Goal: Information Seeking & Learning: Learn about a topic

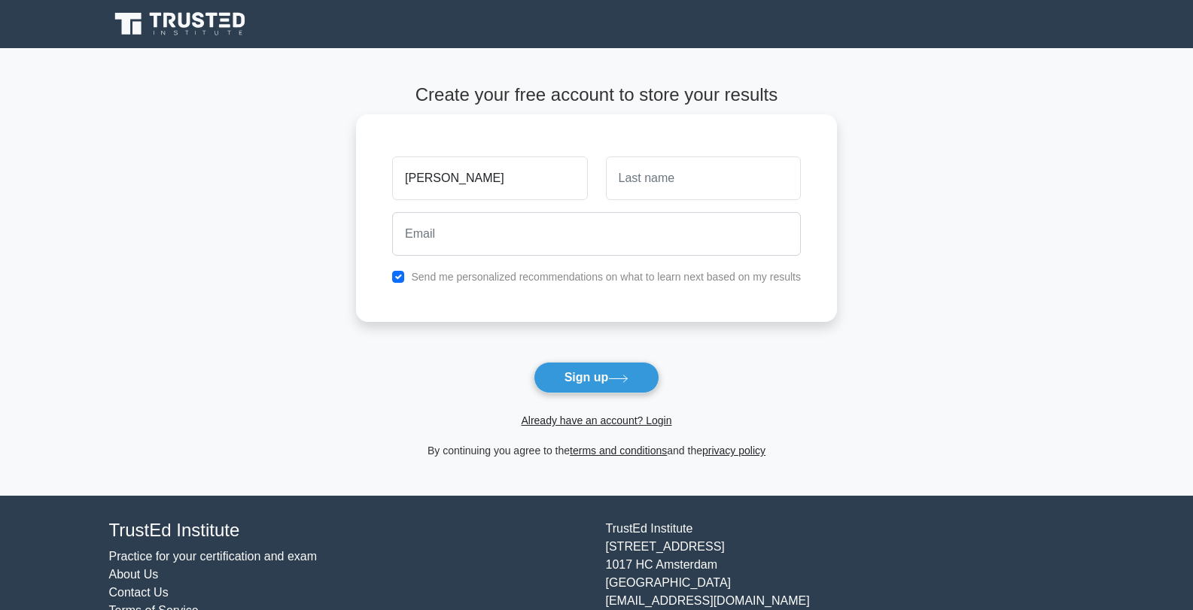
type input "[PERSON_NAME]"
click at [652, 197] on input "text" at bounding box center [703, 179] width 195 height 44
type input "Ebere"
drag, startPoint x: 411, startPoint y: 184, endPoint x: 403, endPoint y: 183, distance: 8.4
click at [403, 183] on input "[PERSON_NAME]" at bounding box center [489, 179] width 195 height 44
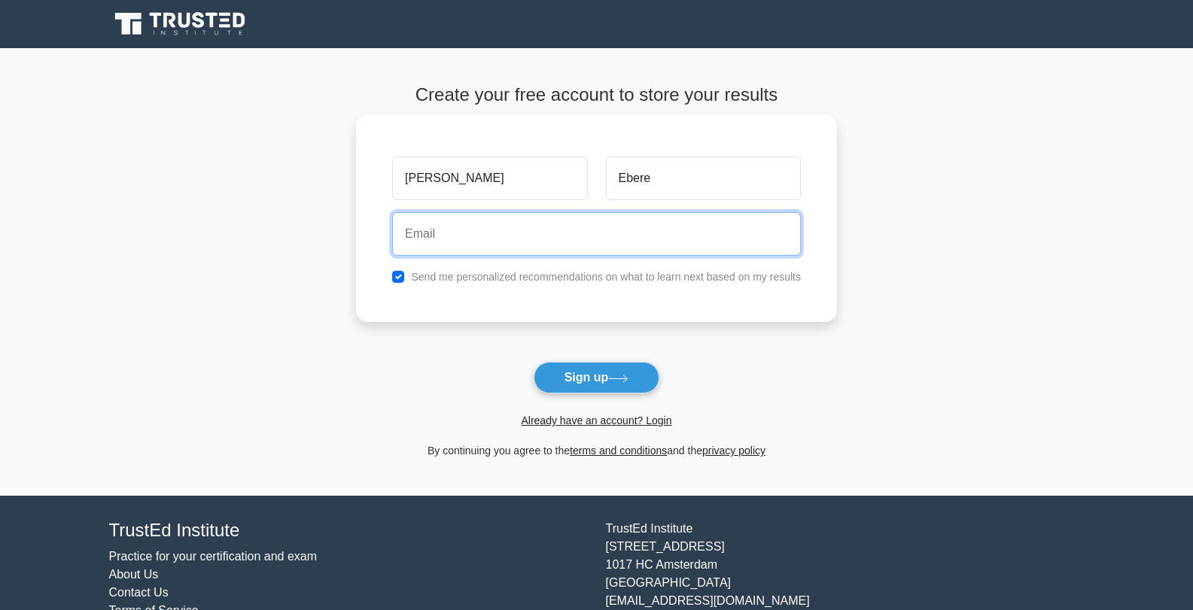
click at [472, 242] on input "email" at bounding box center [596, 234] width 409 height 44
click at [480, 231] on input "joshuaebere22"gmail.com" at bounding box center [596, 234] width 409 height 44
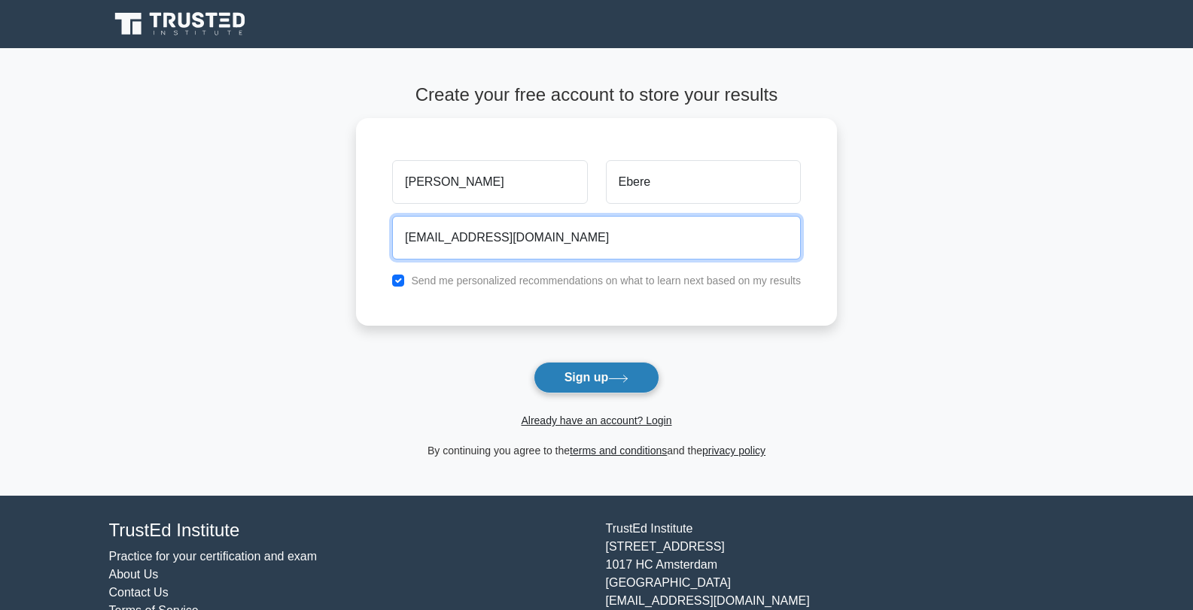
type input "joshuaebere13@gmail.com"
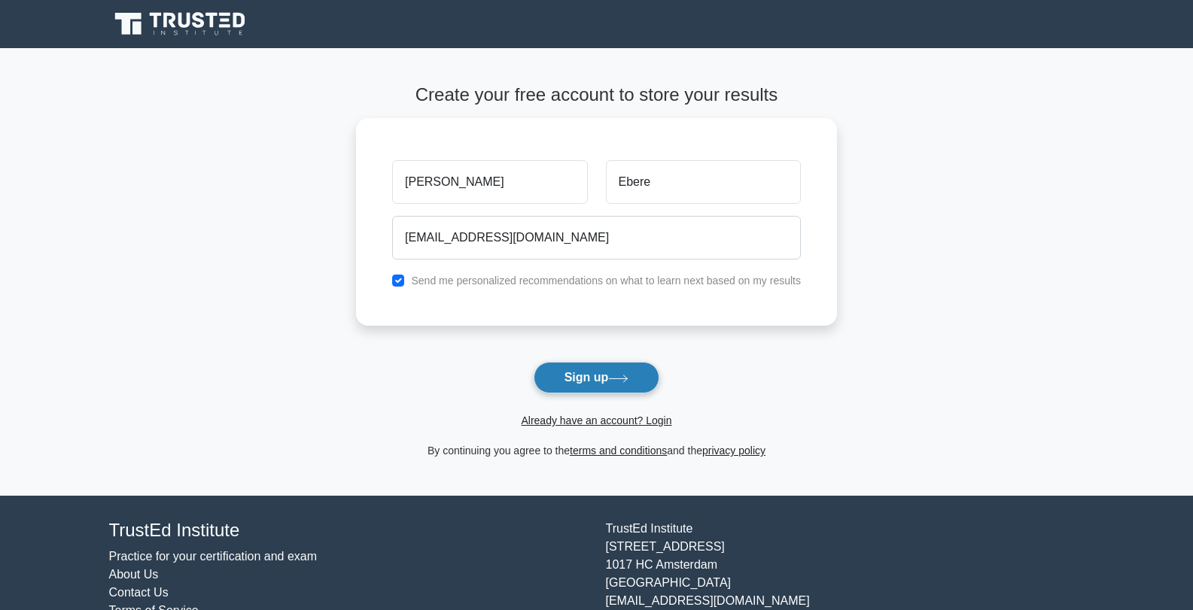
click at [567, 382] on button "Sign up" at bounding box center [597, 378] width 126 height 32
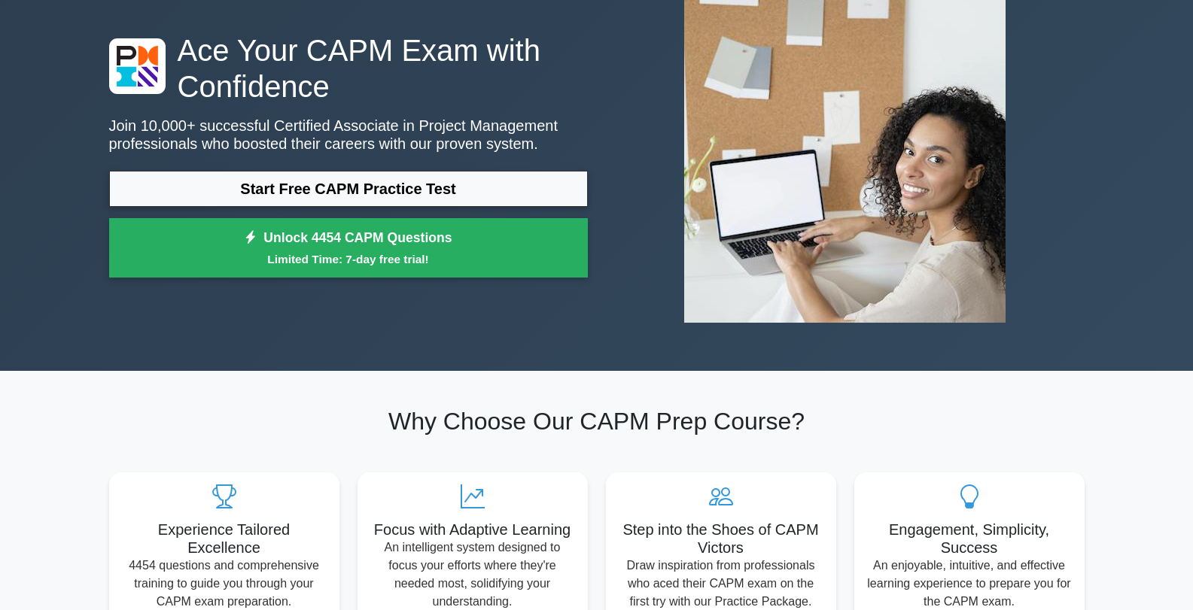
scroll to position [75, 0]
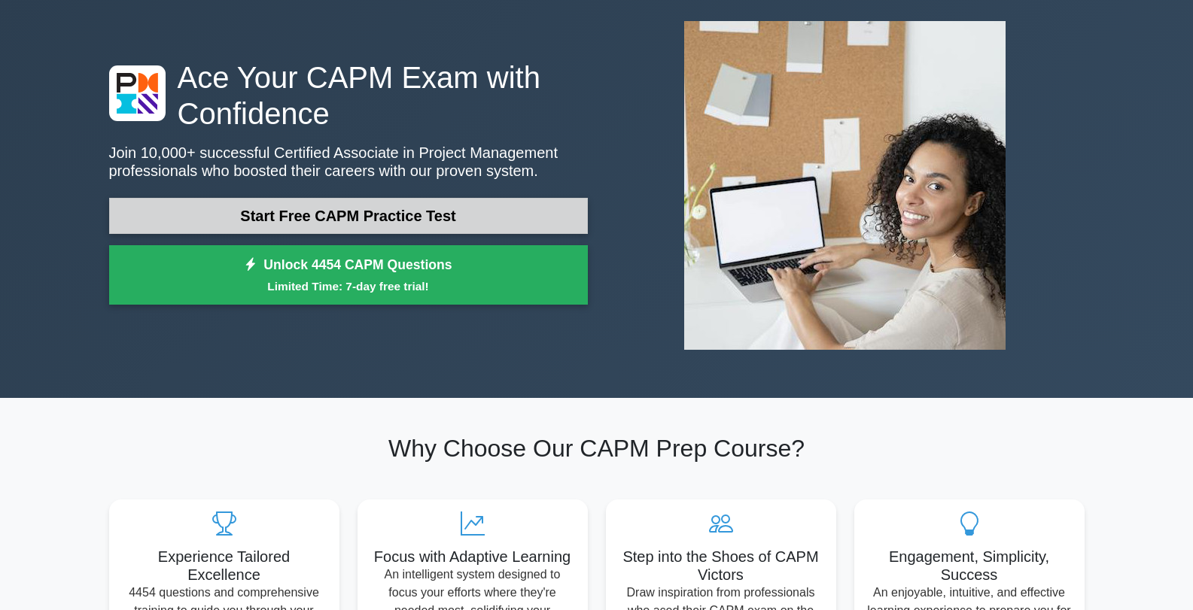
click at [350, 222] on link "Start Free CAPM Practice Test" at bounding box center [348, 216] width 479 height 36
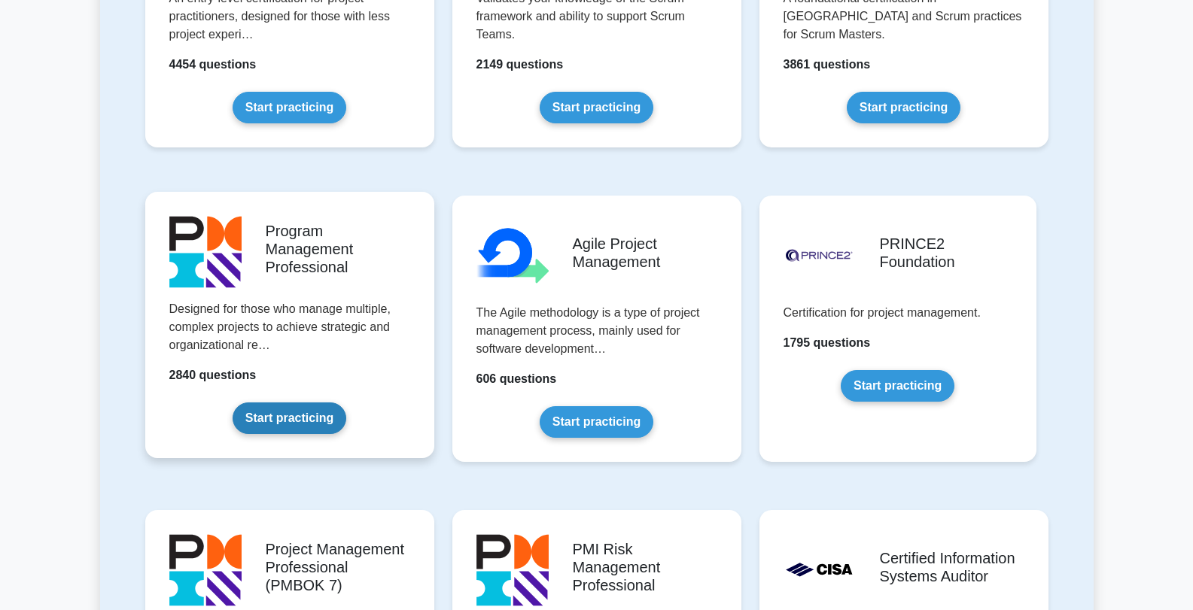
scroll to position [452, 0]
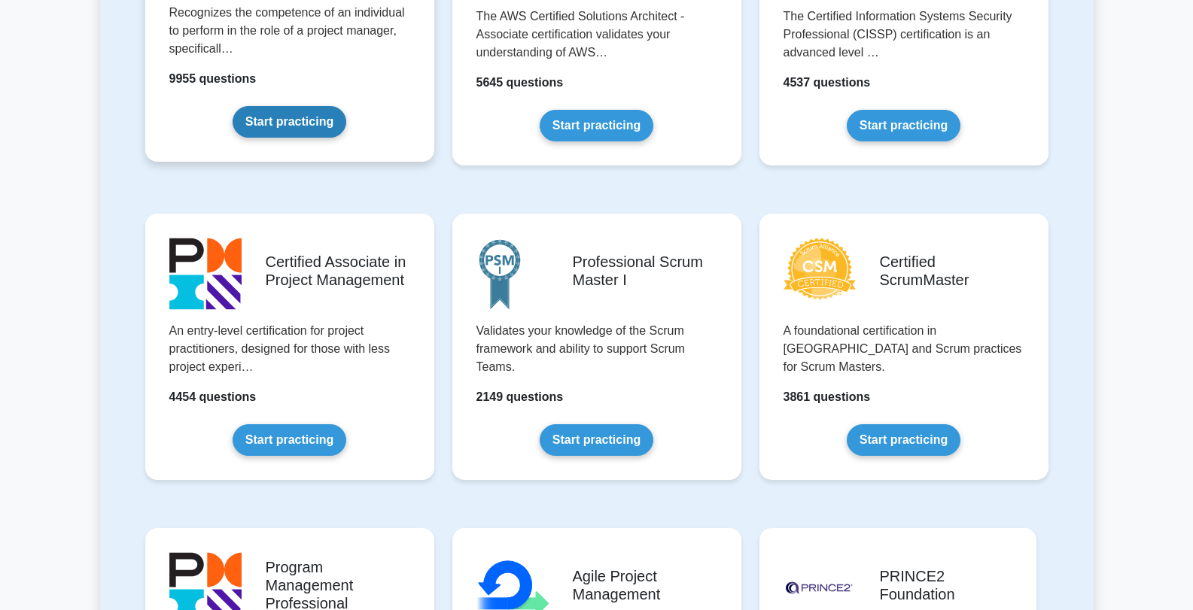
click at [304, 128] on link "Start practicing" at bounding box center [290, 122] width 114 height 32
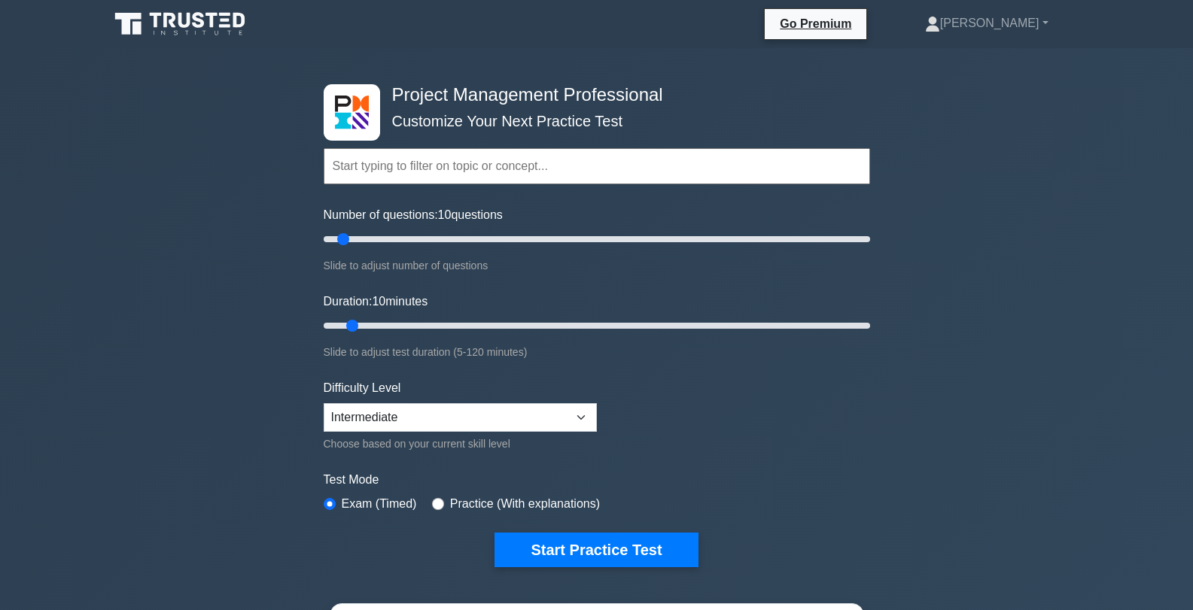
click at [494, 170] on input "text" at bounding box center [597, 166] width 546 height 36
click at [482, 240] on input "Number of questions: 10 questions" at bounding box center [597, 239] width 546 height 18
drag, startPoint x: 485, startPoint y: 245, endPoint x: 264, endPoint y: 251, distance: 221.3
type input "5"
click at [324, 248] on input "Number of questions: 5 questions" at bounding box center [597, 239] width 546 height 18
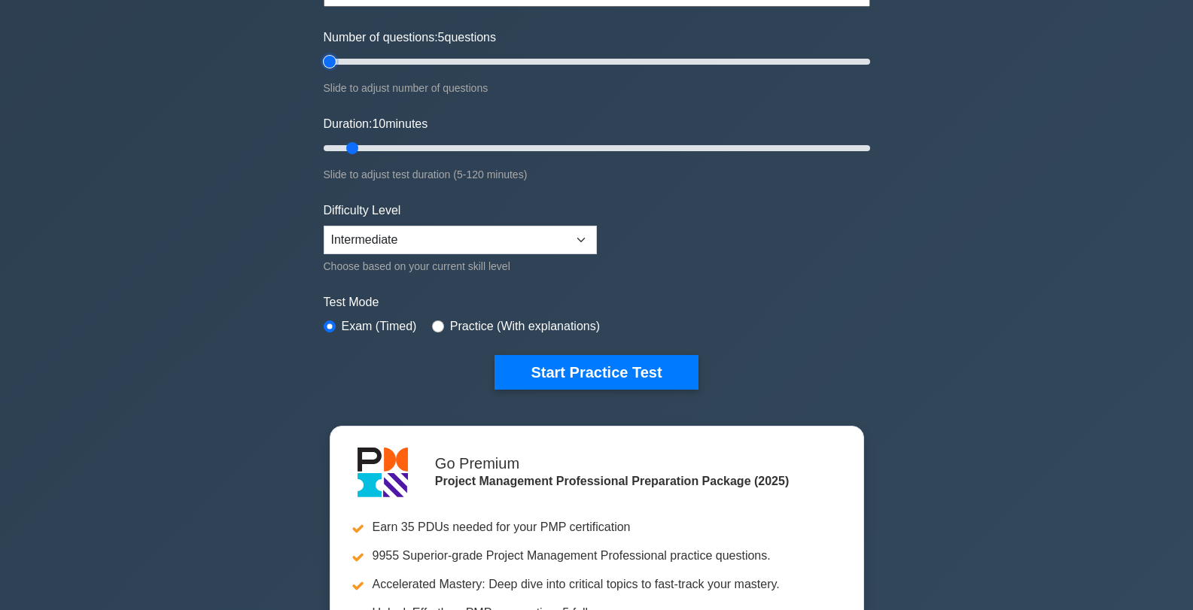
scroll to position [226, 0]
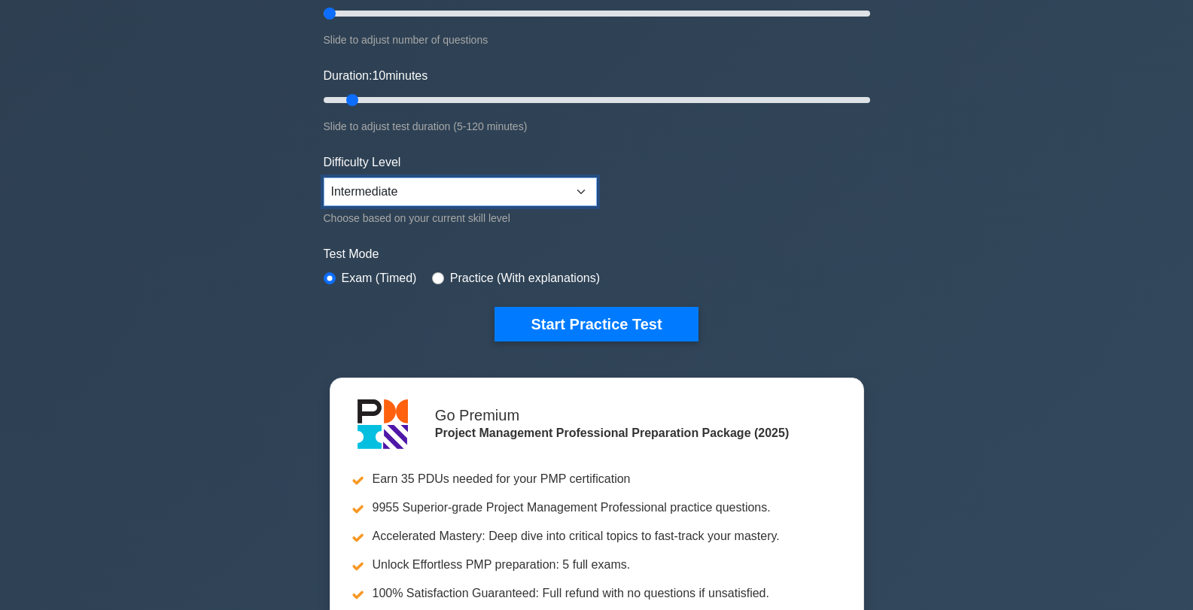
click at [370, 193] on select "Beginner Intermediate Expert" at bounding box center [460, 192] width 273 height 29
click at [443, 275] on div "Practice (With explanations)" at bounding box center [516, 278] width 168 height 18
click at [433, 272] on input "radio" at bounding box center [438, 278] width 12 height 12
radio input "true"
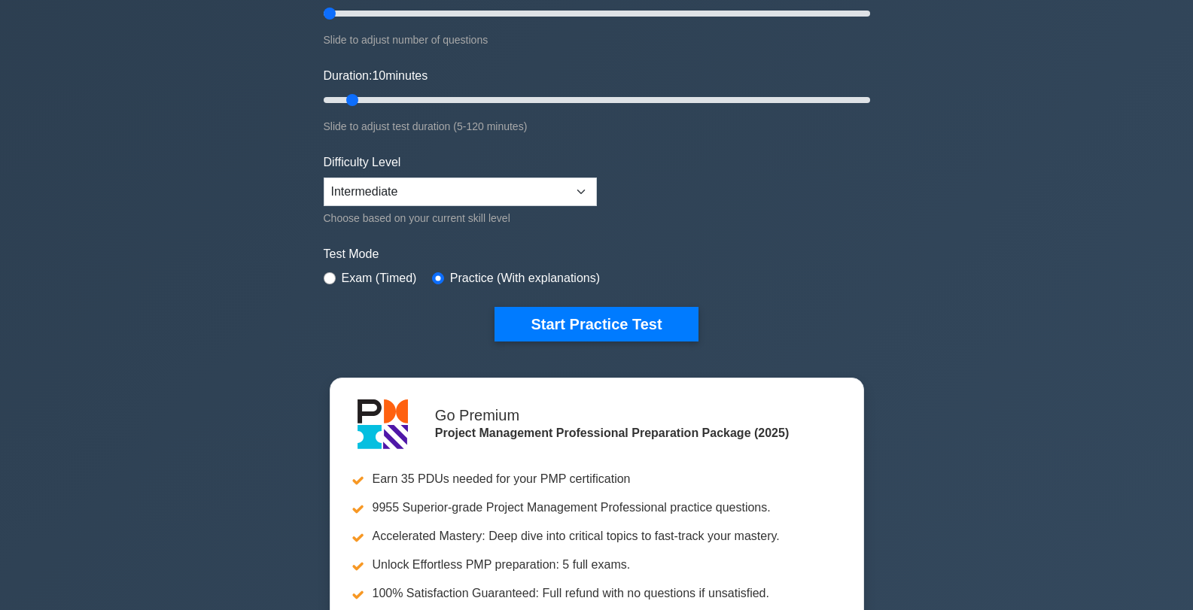
click at [373, 276] on label "Exam (Timed)" at bounding box center [379, 278] width 75 height 18
click at [350, 275] on label "Exam (Timed)" at bounding box center [379, 278] width 75 height 18
click at [348, 275] on label "Exam (Timed)" at bounding box center [379, 278] width 75 height 18
click at [334, 275] on input "radio" at bounding box center [330, 278] width 12 height 12
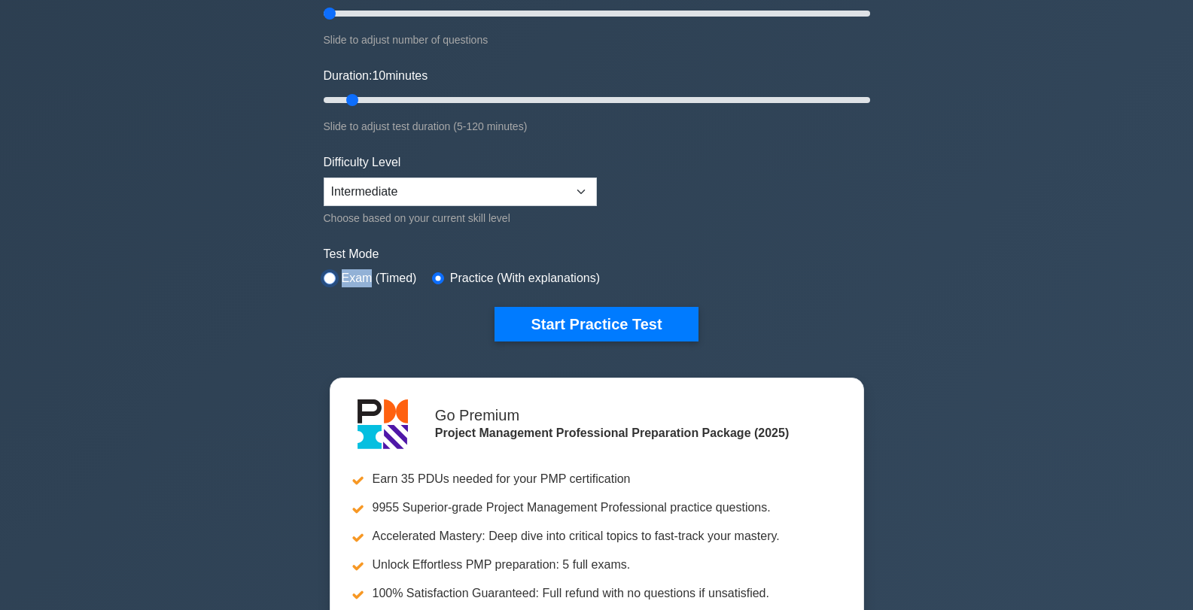
radio input "true"
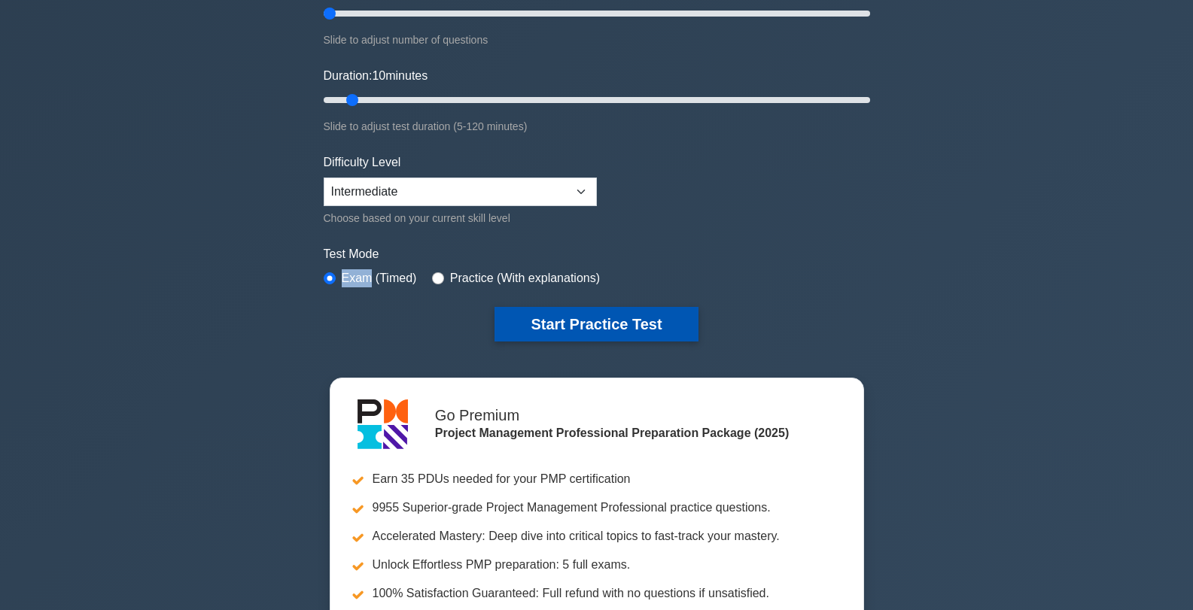
click at [546, 319] on button "Start Practice Test" at bounding box center [595, 324] width 203 height 35
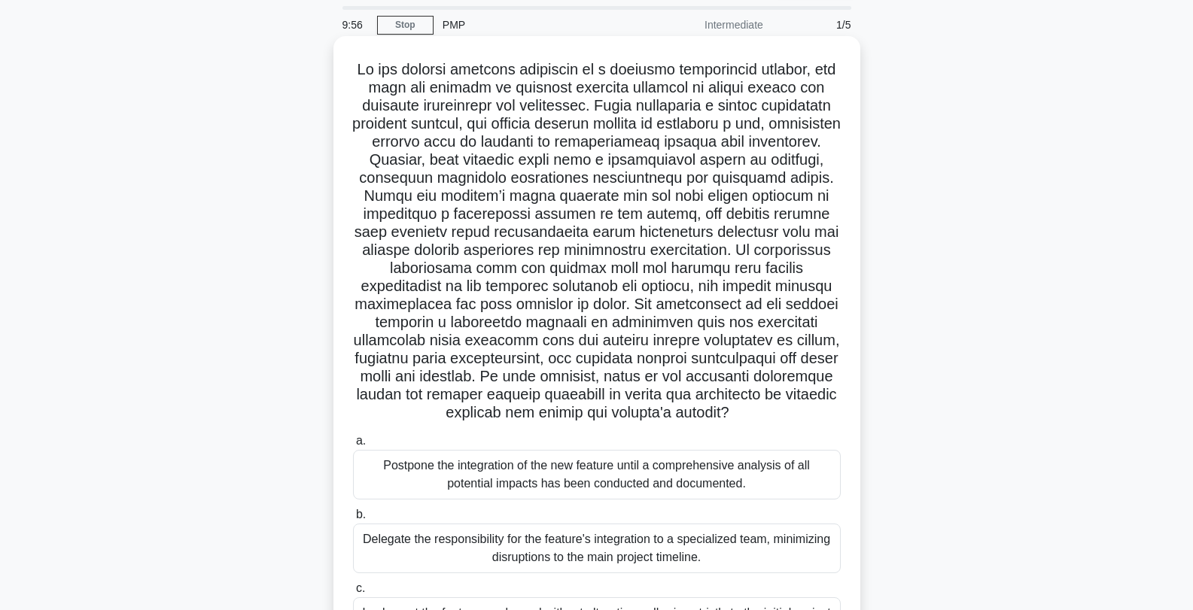
scroll to position [75, 0]
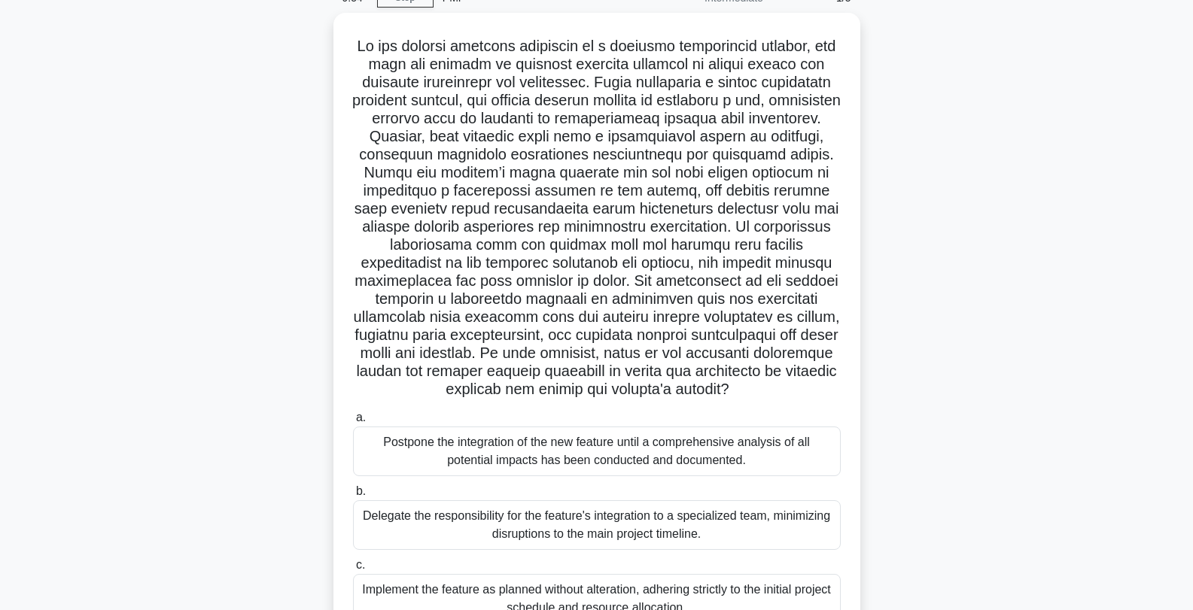
click at [366, 435] on label "a. Postpone the integration of the new feature until a comprehensive analysis o…" at bounding box center [597, 443] width 488 height 68
click at [353, 423] on input "a. Postpone the integration of the new feature until a comprehensive analysis o…" at bounding box center [353, 418] width 0 height 10
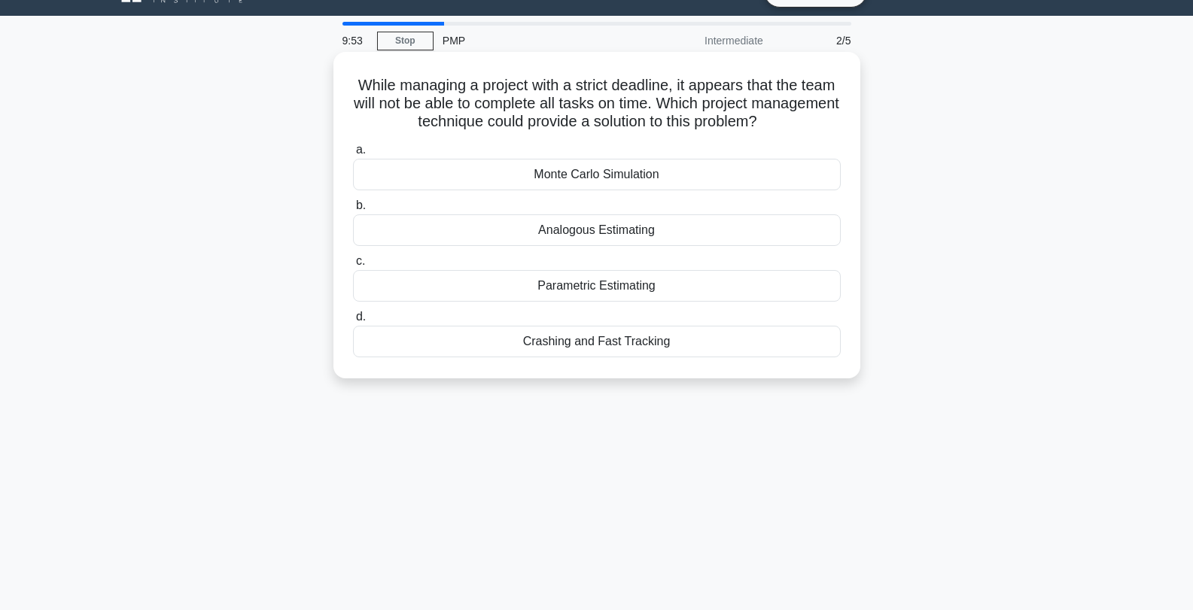
scroll to position [0, 0]
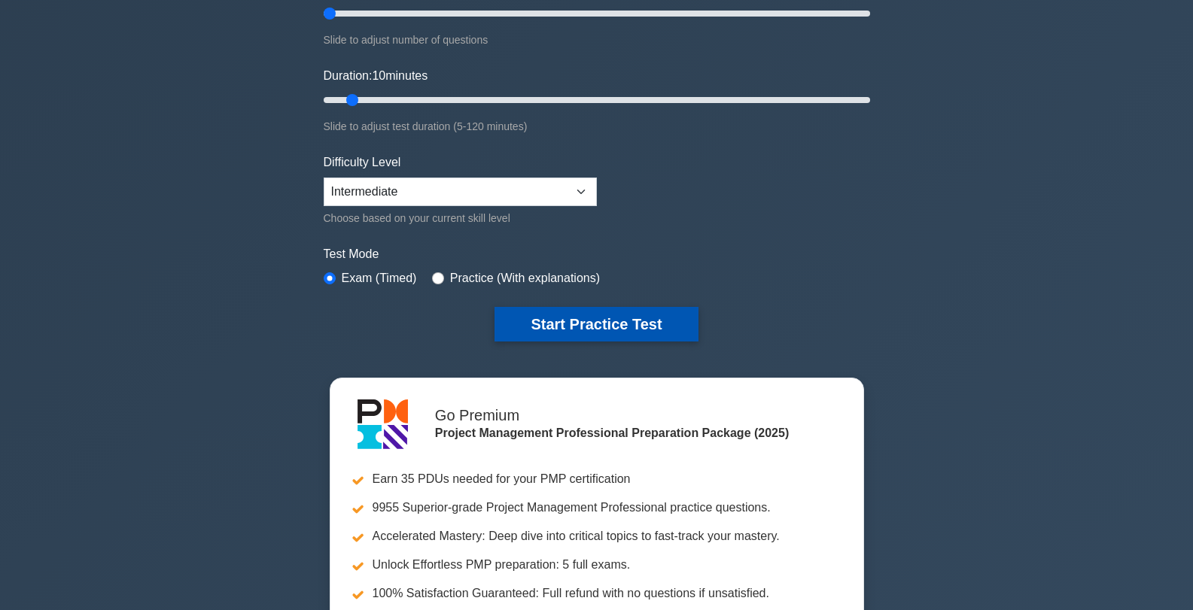
click at [598, 328] on button "Start Practice Test" at bounding box center [595, 324] width 203 height 35
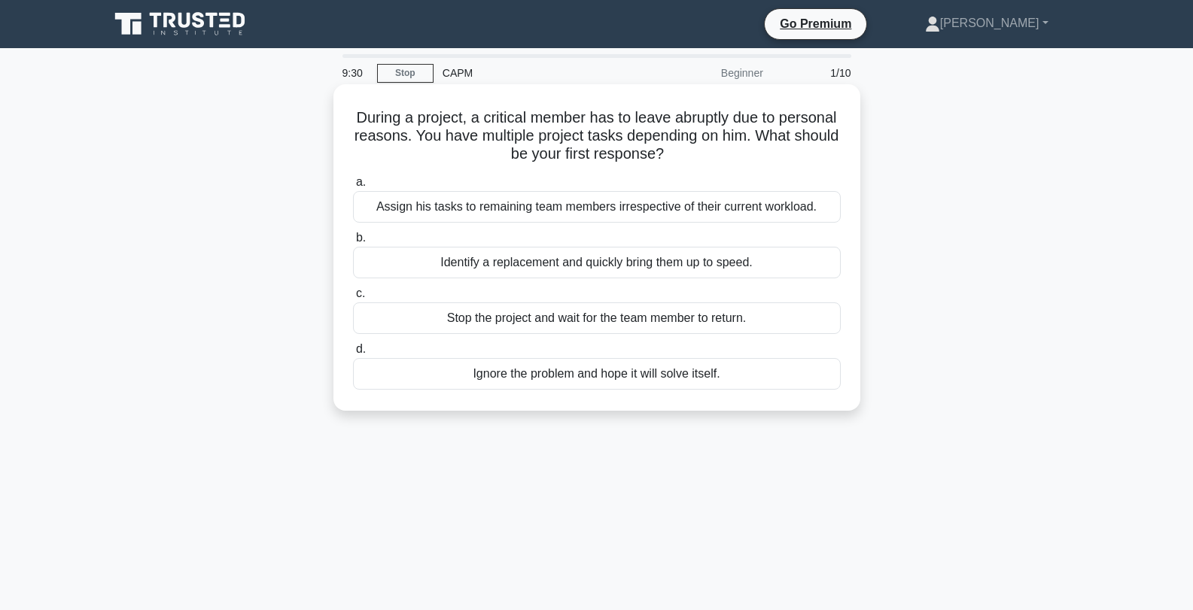
click at [689, 211] on div "Assign his tasks to remaining team members irrespective of their current worklo…" at bounding box center [597, 207] width 488 height 32
click at [353, 187] on input "a. Assign his tasks to remaining team members irrespective of their current wor…" at bounding box center [353, 183] width 0 height 10
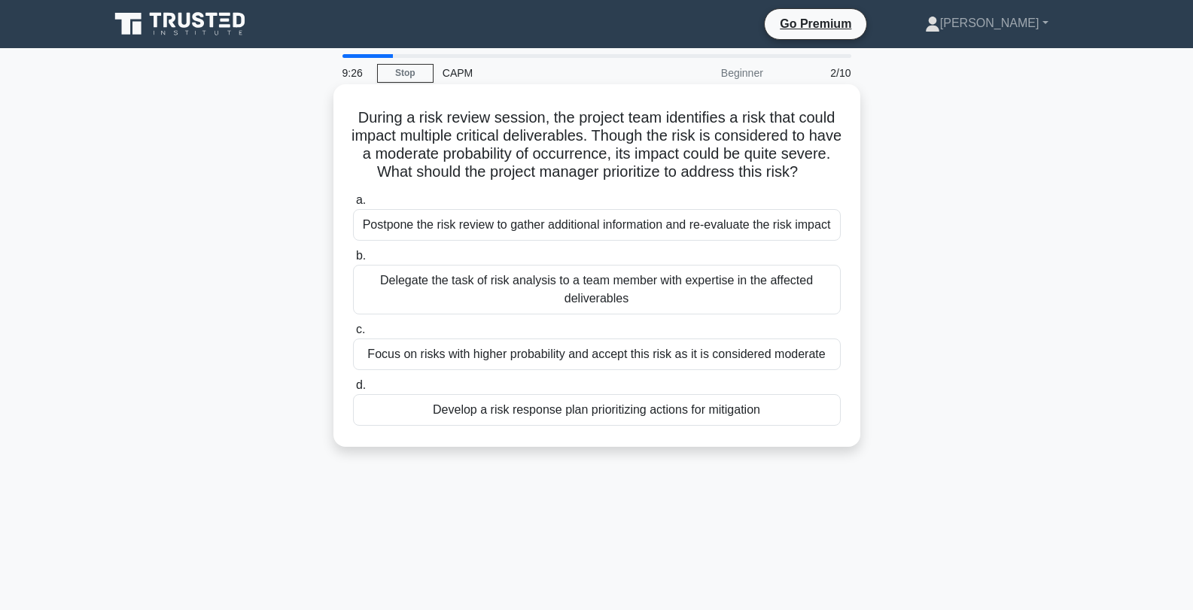
click at [413, 241] on div "Postpone the risk review to gather additional information and re-evaluate the r…" at bounding box center [597, 225] width 488 height 32
click at [353, 205] on input "a. Postpone the risk review to gather additional information and re-evaluate th…" at bounding box center [353, 201] width 0 height 10
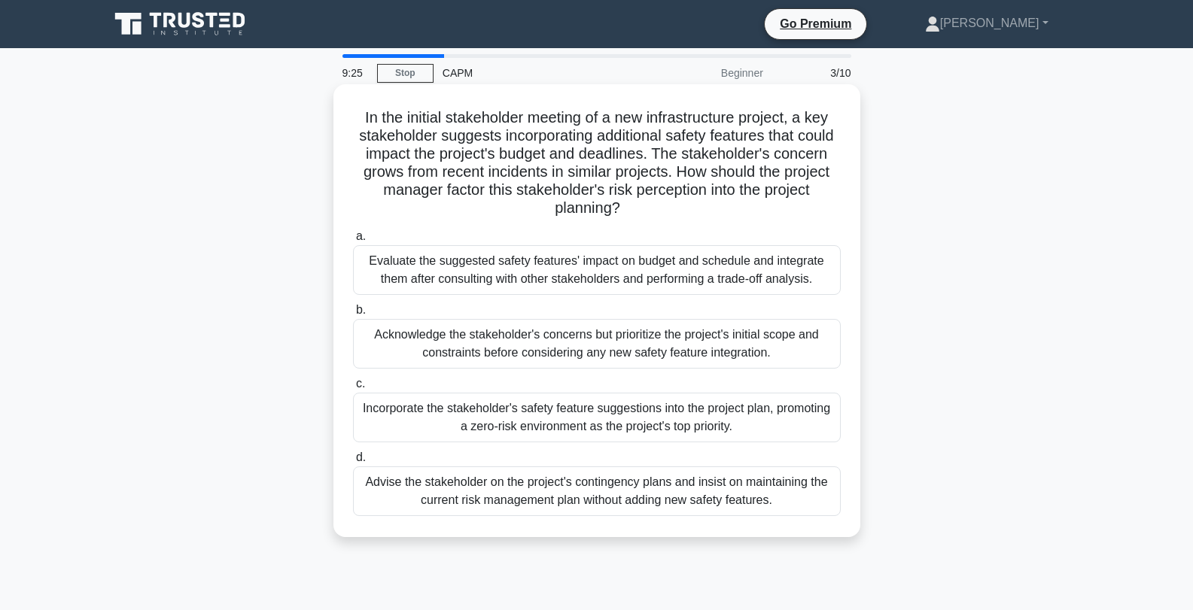
click at [408, 333] on div "Acknowledge the stakeholder's concerns but prioritize the project's initial sco…" at bounding box center [597, 344] width 488 height 50
click at [353, 315] on input "b. Acknowledge the stakeholder's concerns but prioritize the project's initial …" at bounding box center [353, 311] width 0 height 10
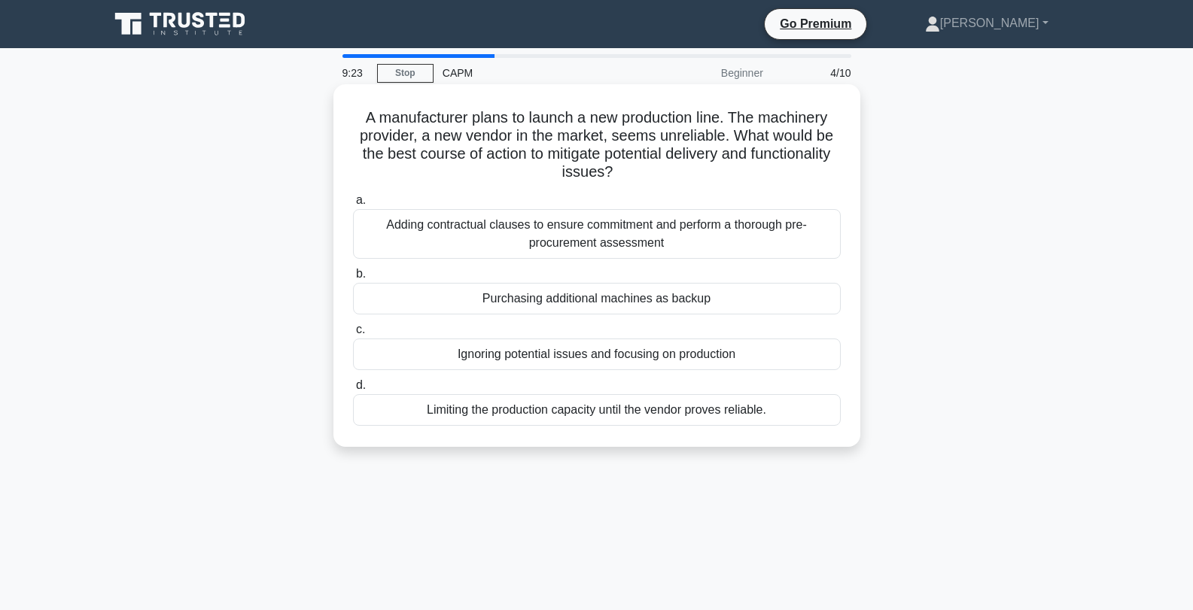
click at [434, 229] on div "Adding contractual clauses to ensure commitment and perform a thorough pre-proc…" at bounding box center [597, 234] width 488 height 50
click at [353, 205] on input "a. Adding contractual clauses to ensure commitment and perform a thorough pre-p…" at bounding box center [353, 201] width 0 height 10
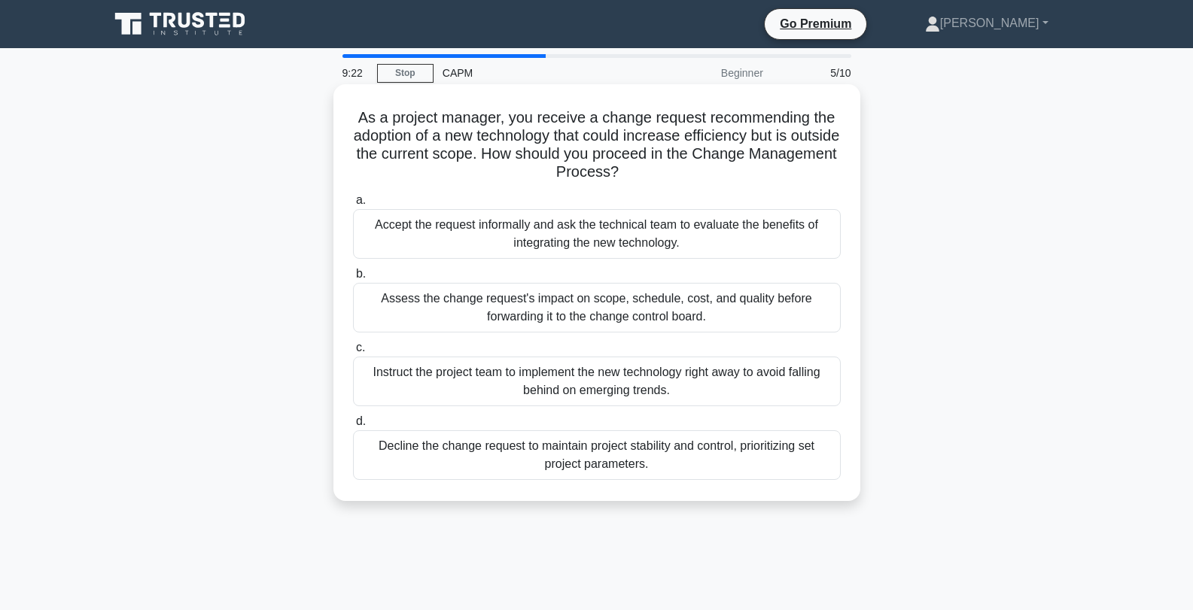
click at [418, 373] on div "Instruct the project team to implement the new technology right away to avoid f…" at bounding box center [597, 382] width 488 height 50
click at [353, 353] on input "c. Instruct the project team to implement the new technology right away to avoi…" at bounding box center [353, 348] width 0 height 10
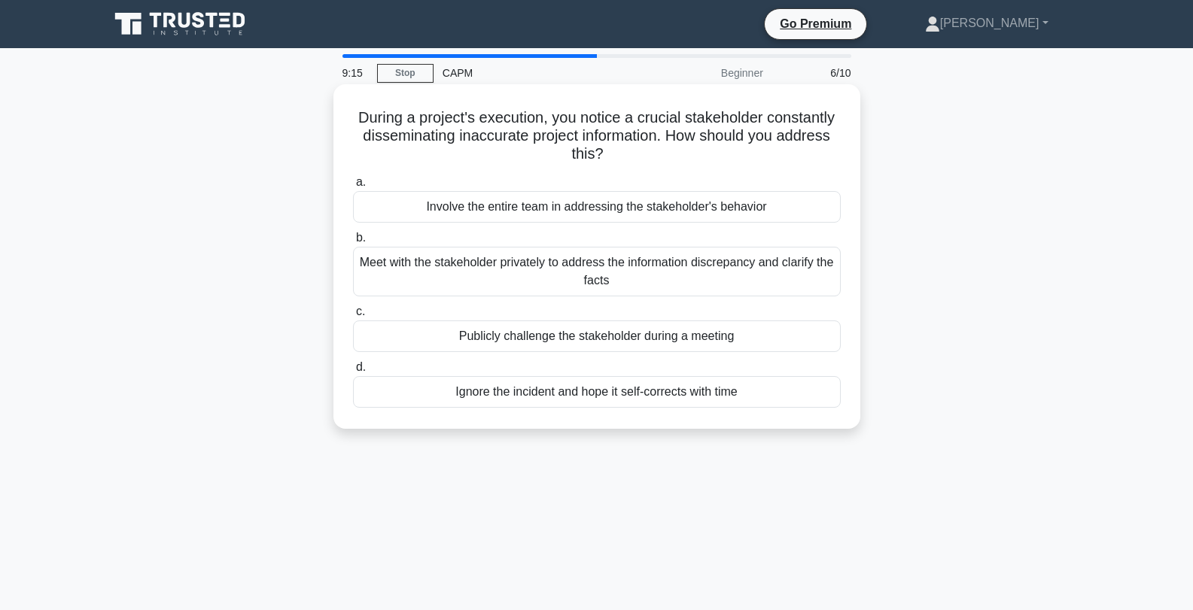
click at [484, 227] on div "a. Involve the entire team in addressing the stakeholder's behavior b. Meet wit…" at bounding box center [597, 290] width 506 height 241
click at [487, 212] on div "Involve the entire team in addressing the stakeholder's behavior" at bounding box center [597, 207] width 488 height 32
click at [353, 187] on input "a. Involve the entire team in addressing the stakeholder's behavior" at bounding box center [353, 183] width 0 height 10
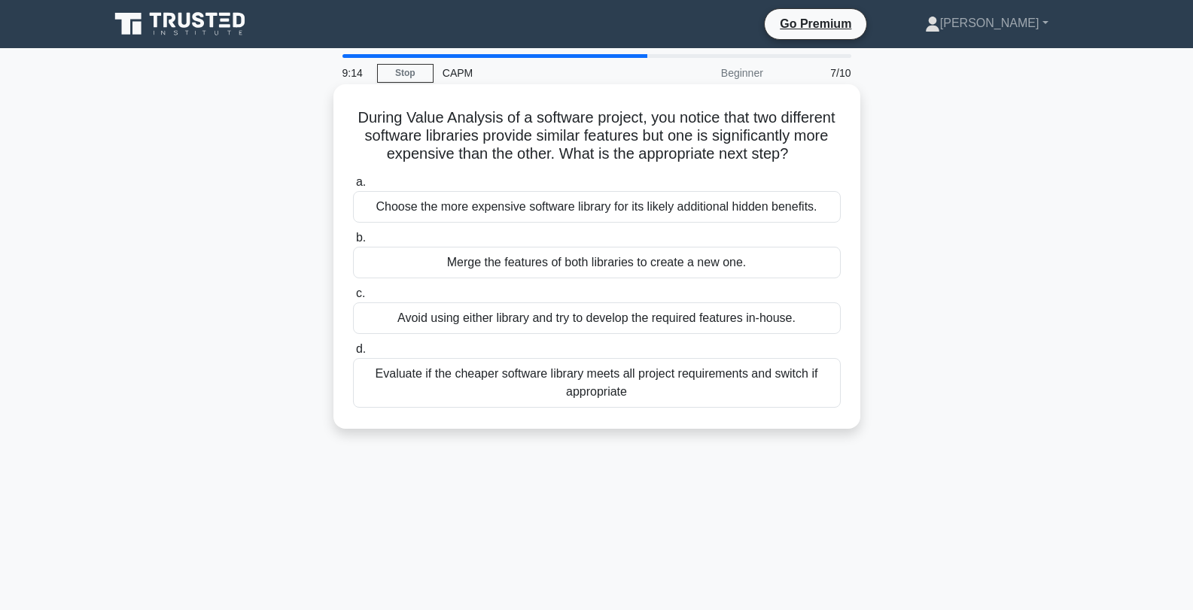
click at [481, 223] on div "Choose the more expensive software library for its likely additional hidden ben…" at bounding box center [597, 207] width 488 height 32
click at [353, 187] on input "a. Choose the more expensive software library for its likely additional hidden …" at bounding box center [353, 183] width 0 height 10
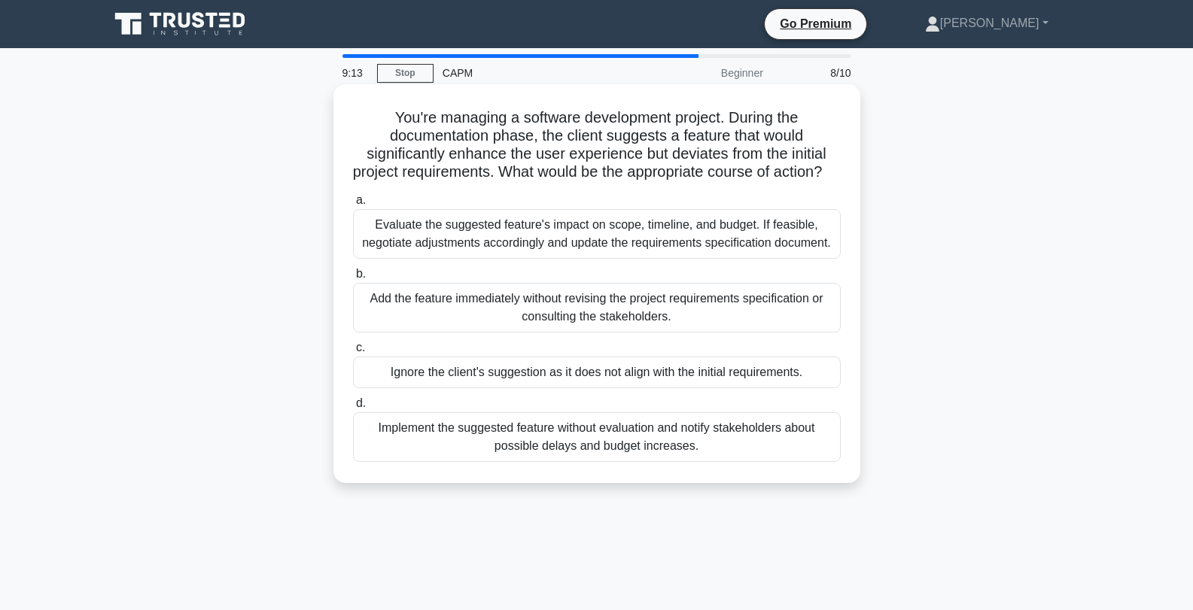
click at [476, 245] on div "Evaluate the suggested feature's impact on scope, timeline, and budget. If feas…" at bounding box center [597, 234] width 488 height 50
click at [353, 205] on input "a. Evaluate the suggested feature's impact on scope, timeline, and budget. If f…" at bounding box center [353, 201] width 0 height 10
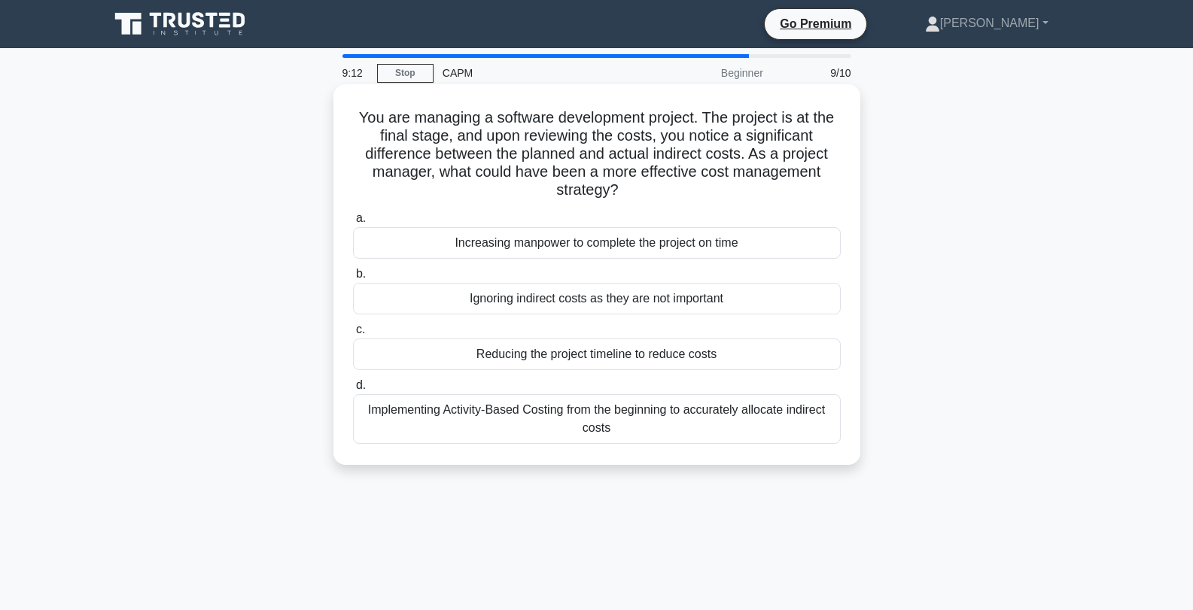
click at [470, 282] on label "b. Ignoring indirect costs as they are not important" at bounding box center [597, 290] width 488 height 50
click at [353, 279] on input "b. Ignoring indirect costs as they are not important" at bounding box center [353, 274] width 0 height 10
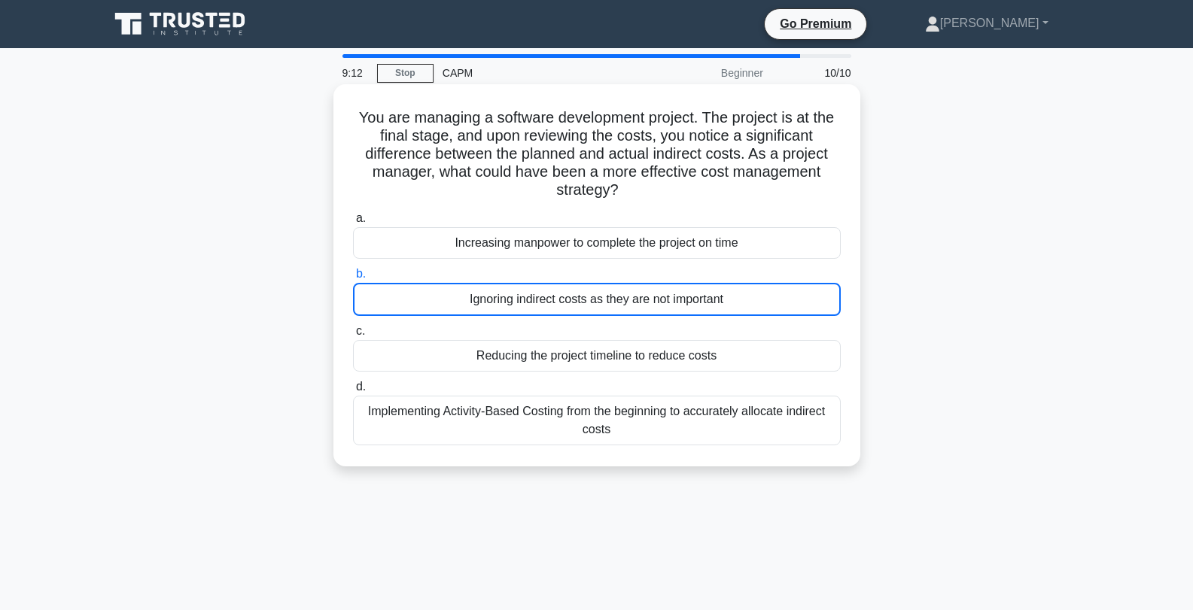
click at [481, 254] on div "Increasing manpower to complete the project on time" at bounding box center [597, 243] width 488 height 32
click at [353, 224] on input "a. Increasing manpower to complete the project on time" at bounding box center [353, 219] width 0 height 10
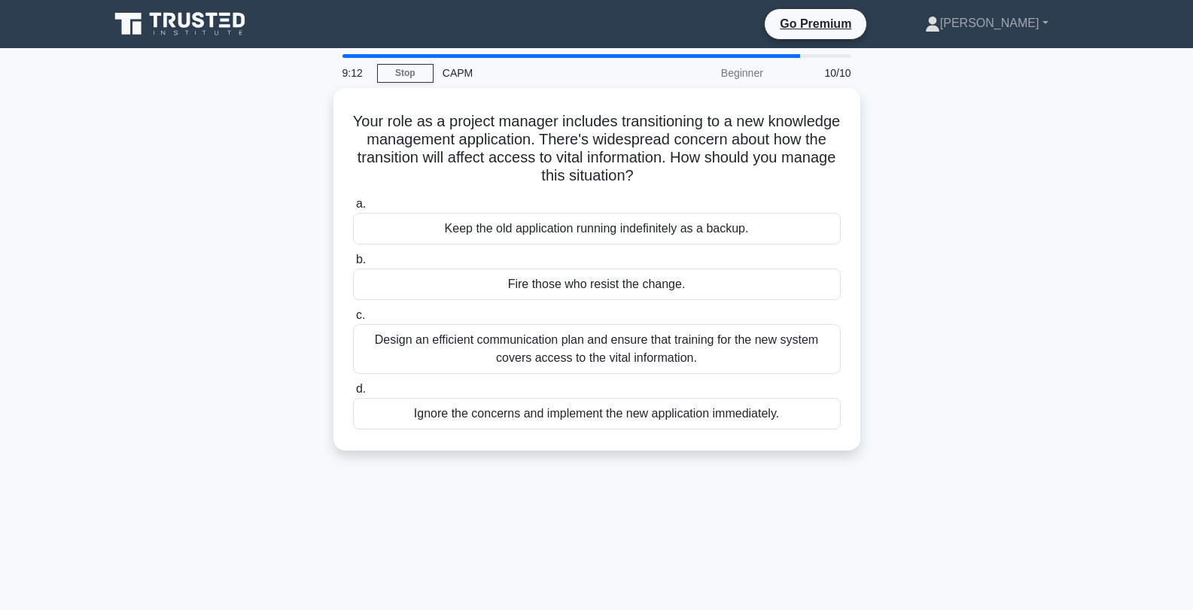
click at [481, 254] on label "b. Fire those who resist the change." at bounding box center [597, 276] width 488 height 50
click at [353, 255] on input "b. Fire those who resist the change." at bounding box center [353, 260] width 0 height 10
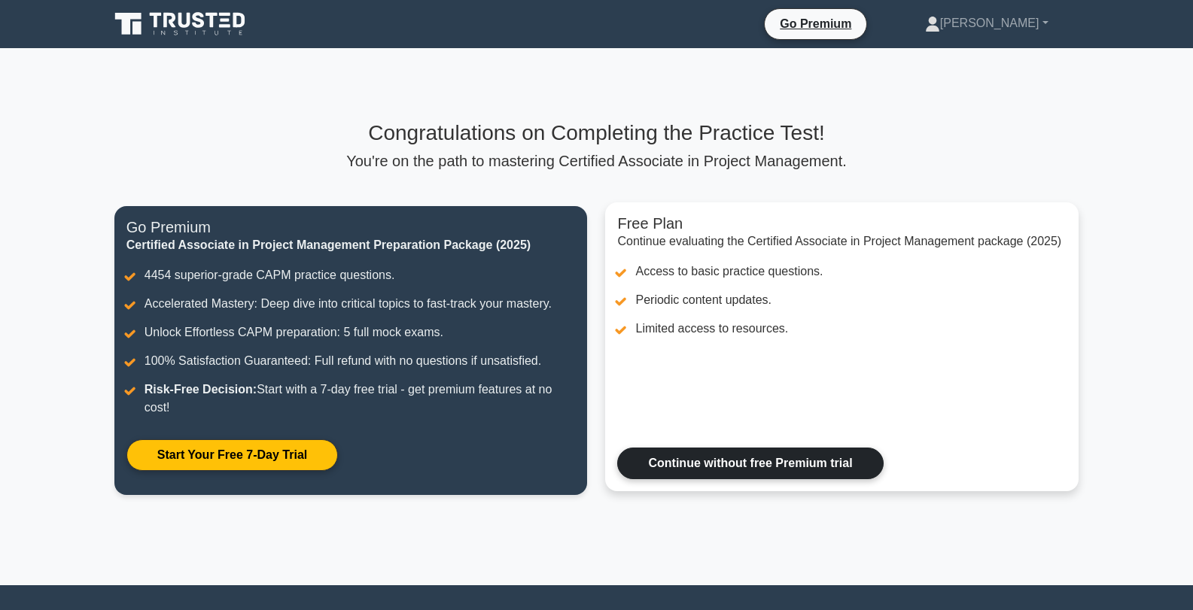
click at [855, 467] on link "Continue without free Premium trial" at bounding box center [750, 464] width 266 height 32
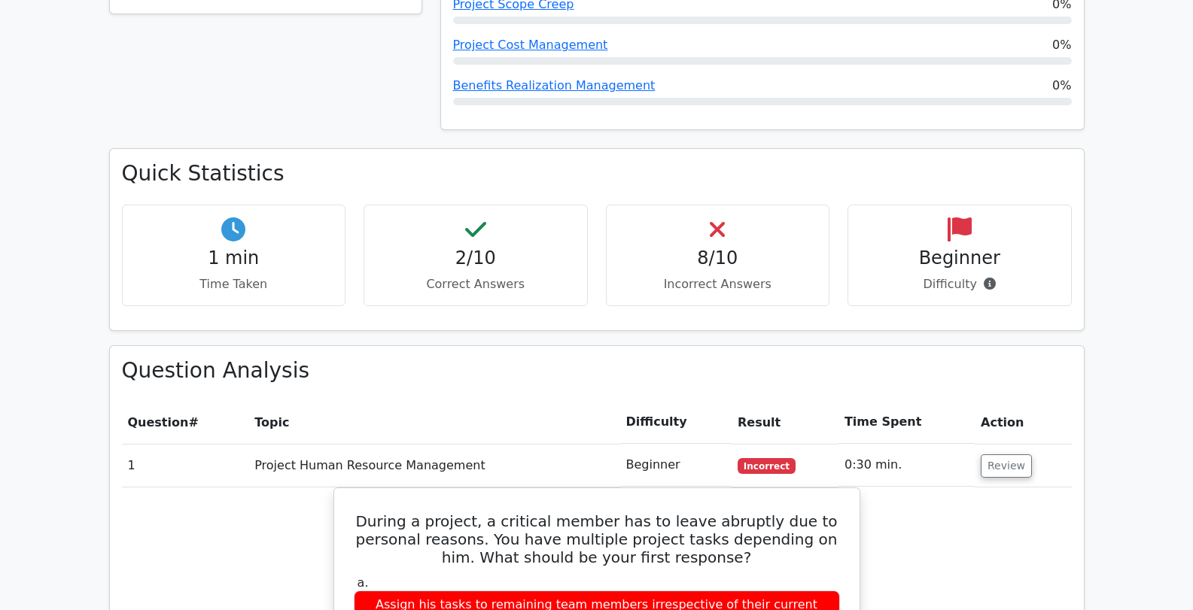
scroll to position [903, 0]
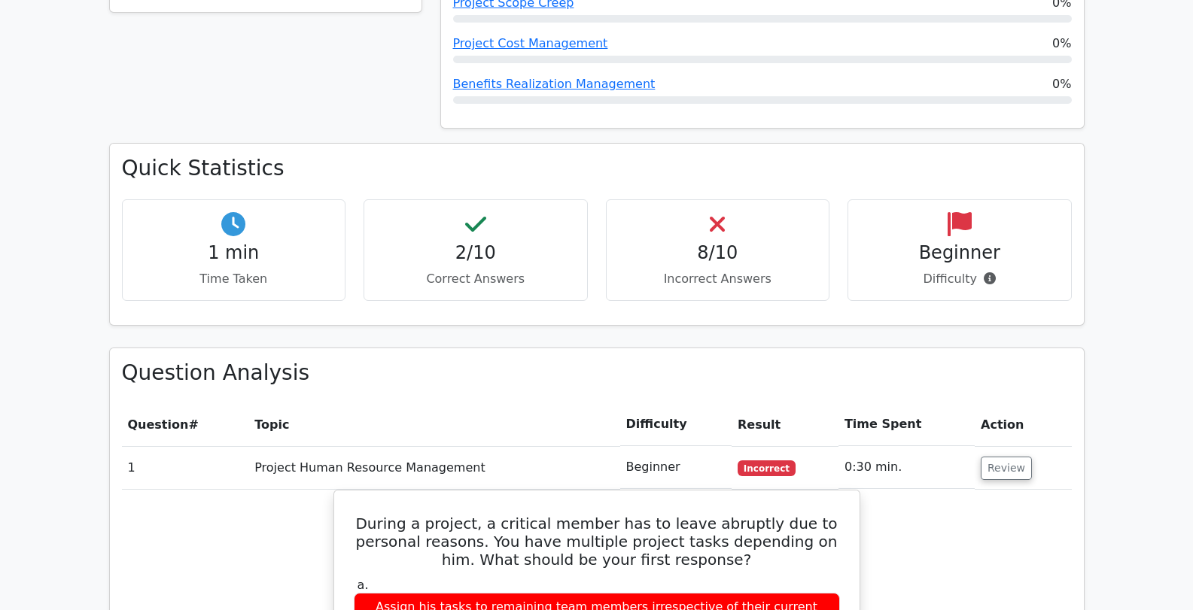
click at [718, 212] on icon at bounding box center [717, 224] width 15 height 24
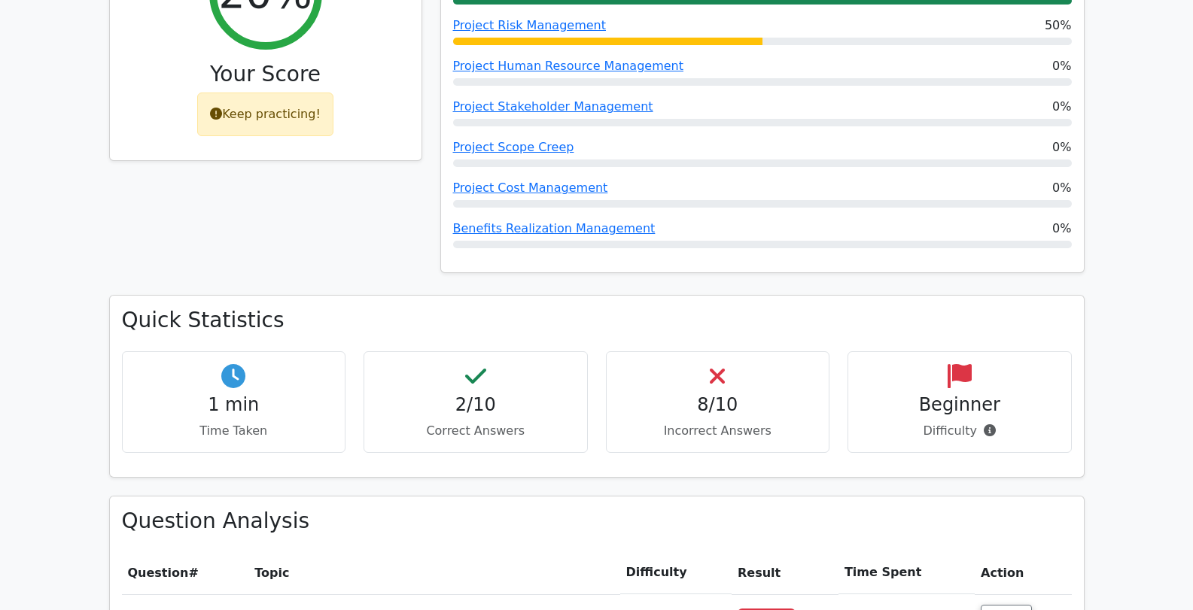
scroll to position [452, 0]
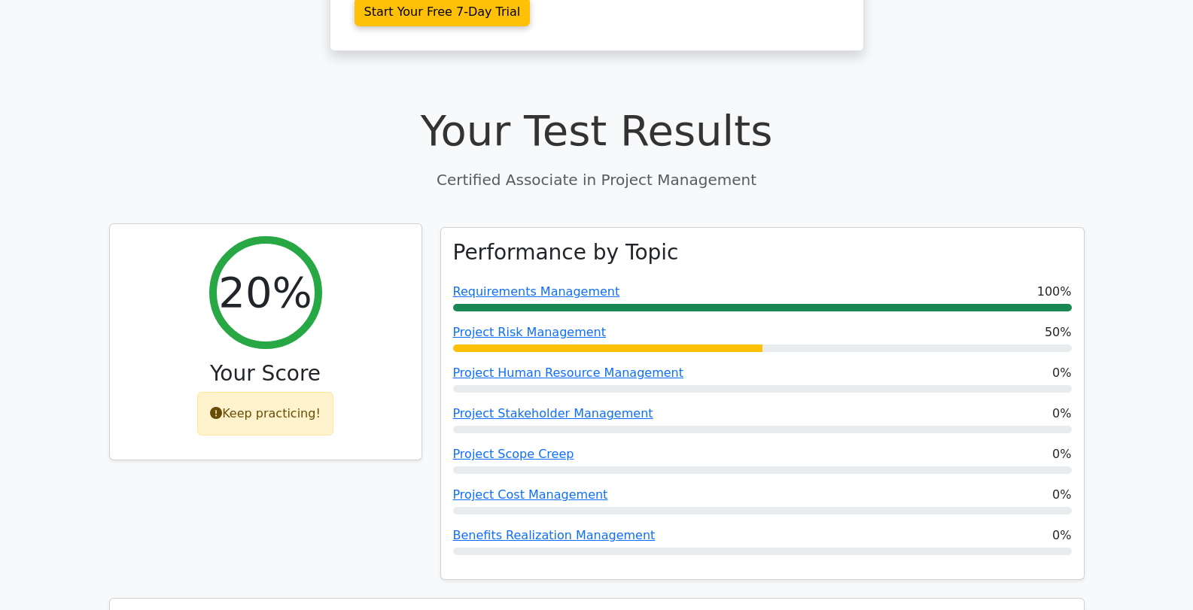
click at [278, 392] on div "Keep practicing!" at bounding box center [265, 414] width 136 height 44
